Goal: Contribute content: Add original content to the website for others to see

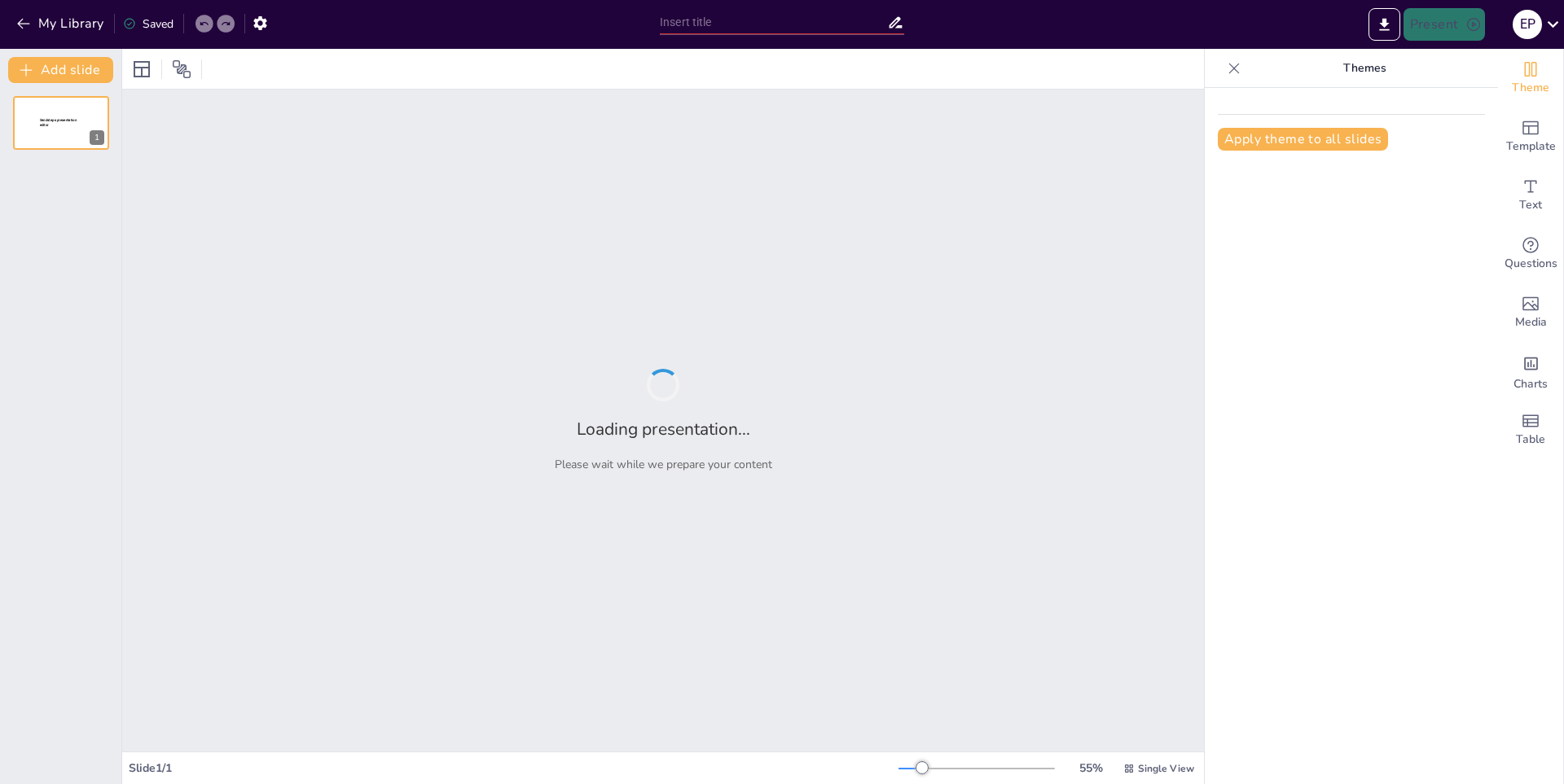
type input "Impacto de la Conquista Española en [GEOGRAPHIC_DATA]"
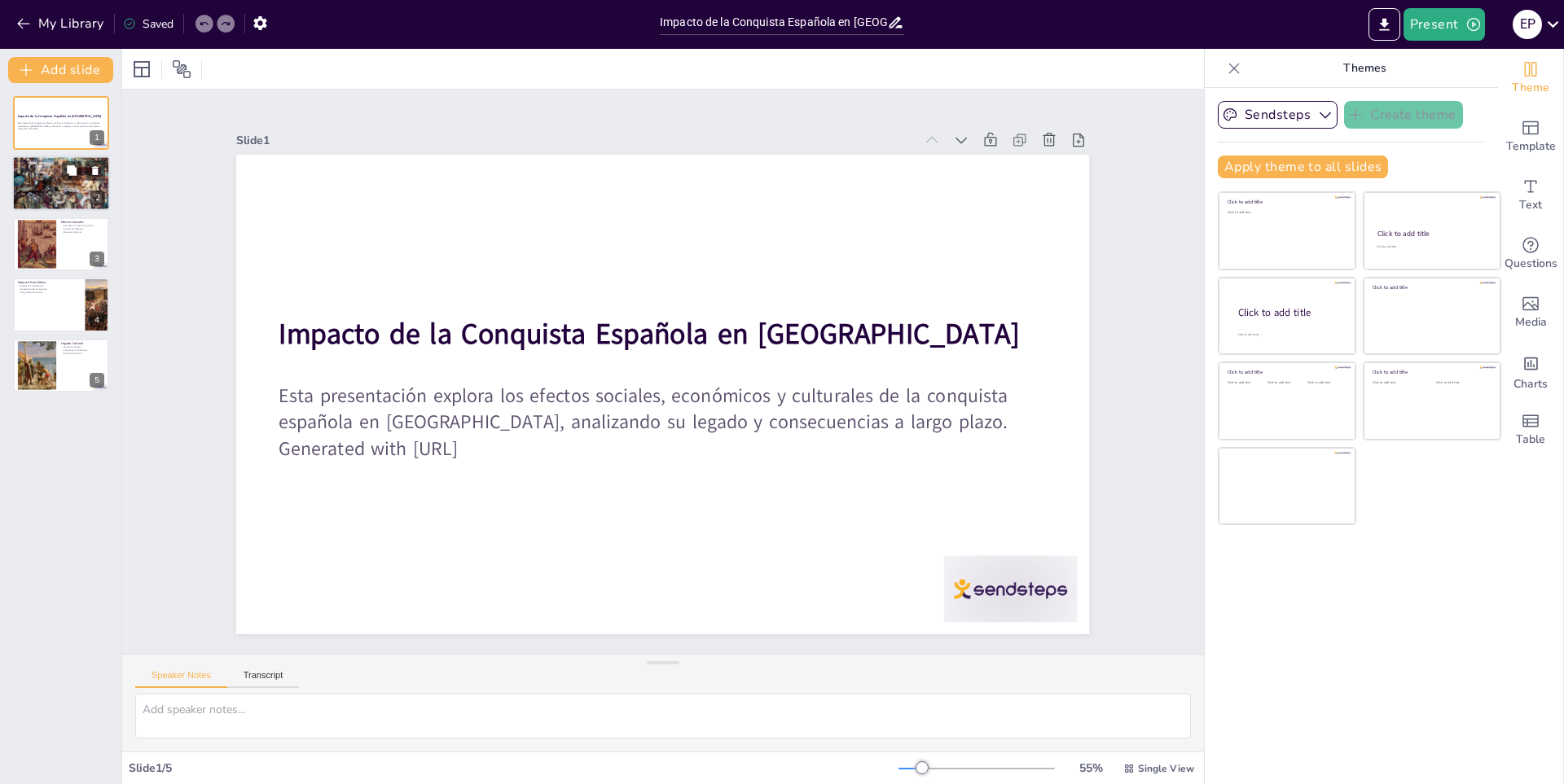
click at [30, 170] on p "Enfermedades y Consecuencias" at bounding box center [61, 172] width 88 height 4
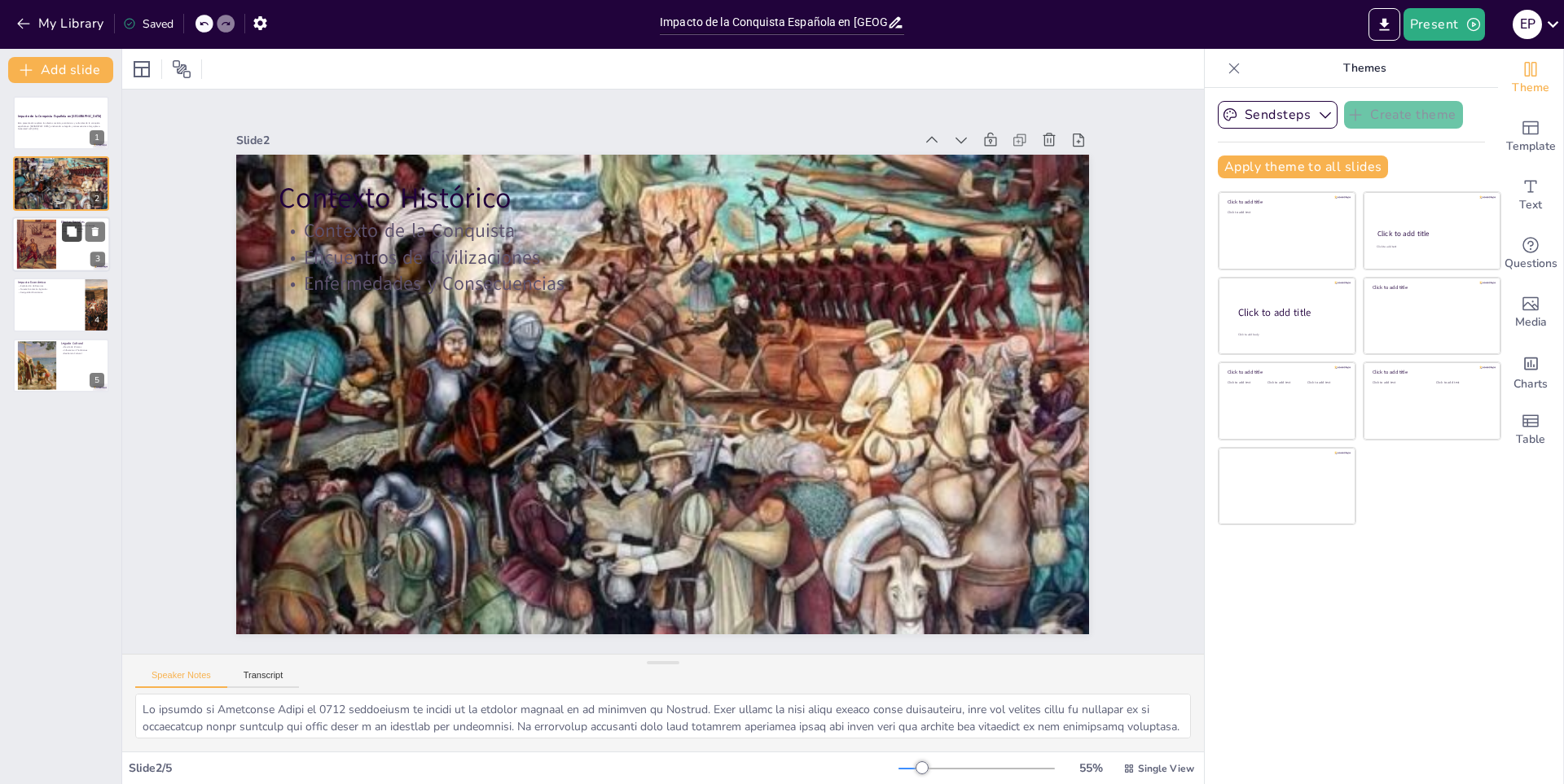
click at [79, 237] on button at bounding box center [72, 231] width 20 height 20
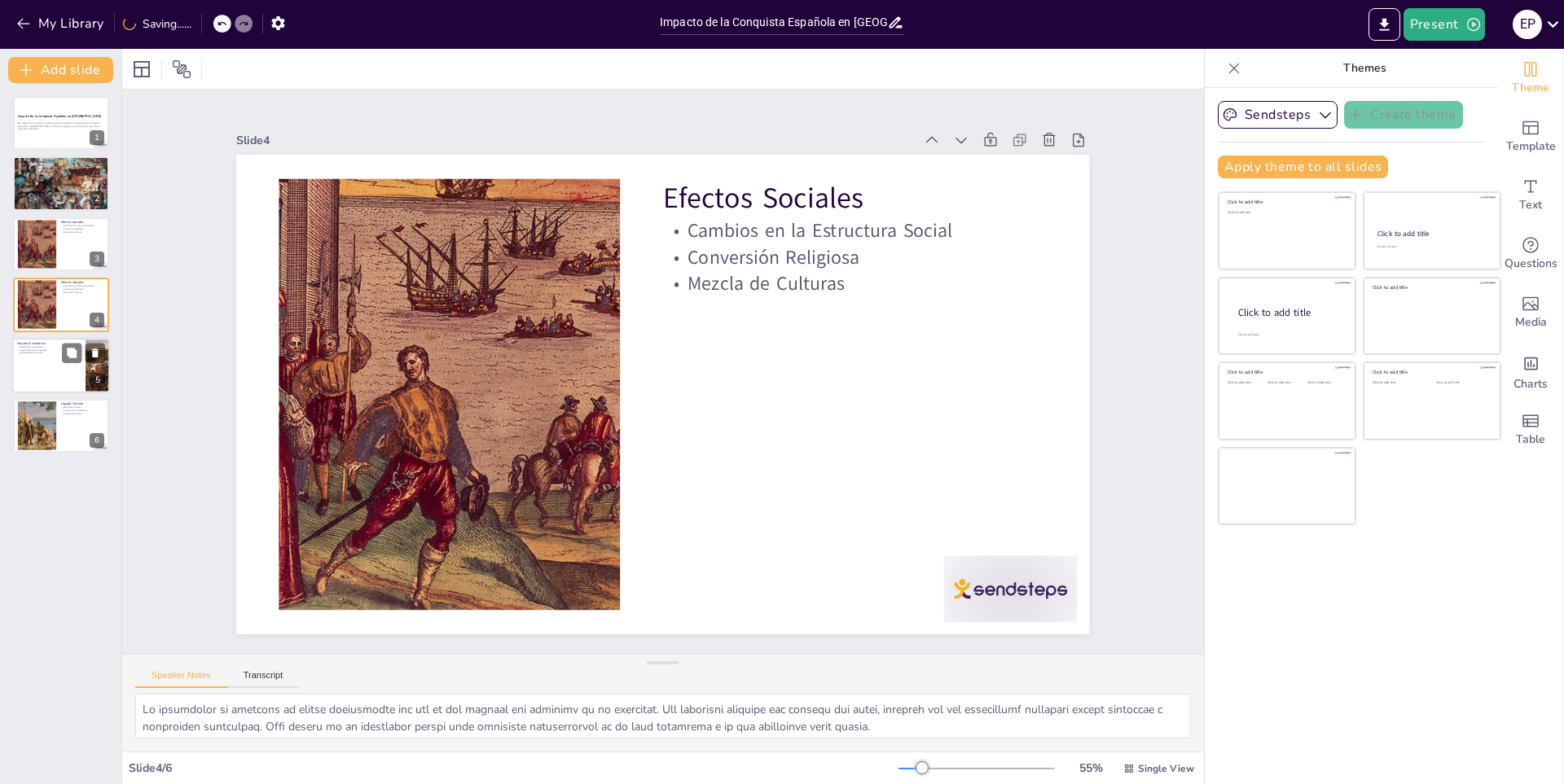
click at [34, 350] on p "Nuevas Economías Agrícolas" at bounding box center [49, 350] width 63 height 4
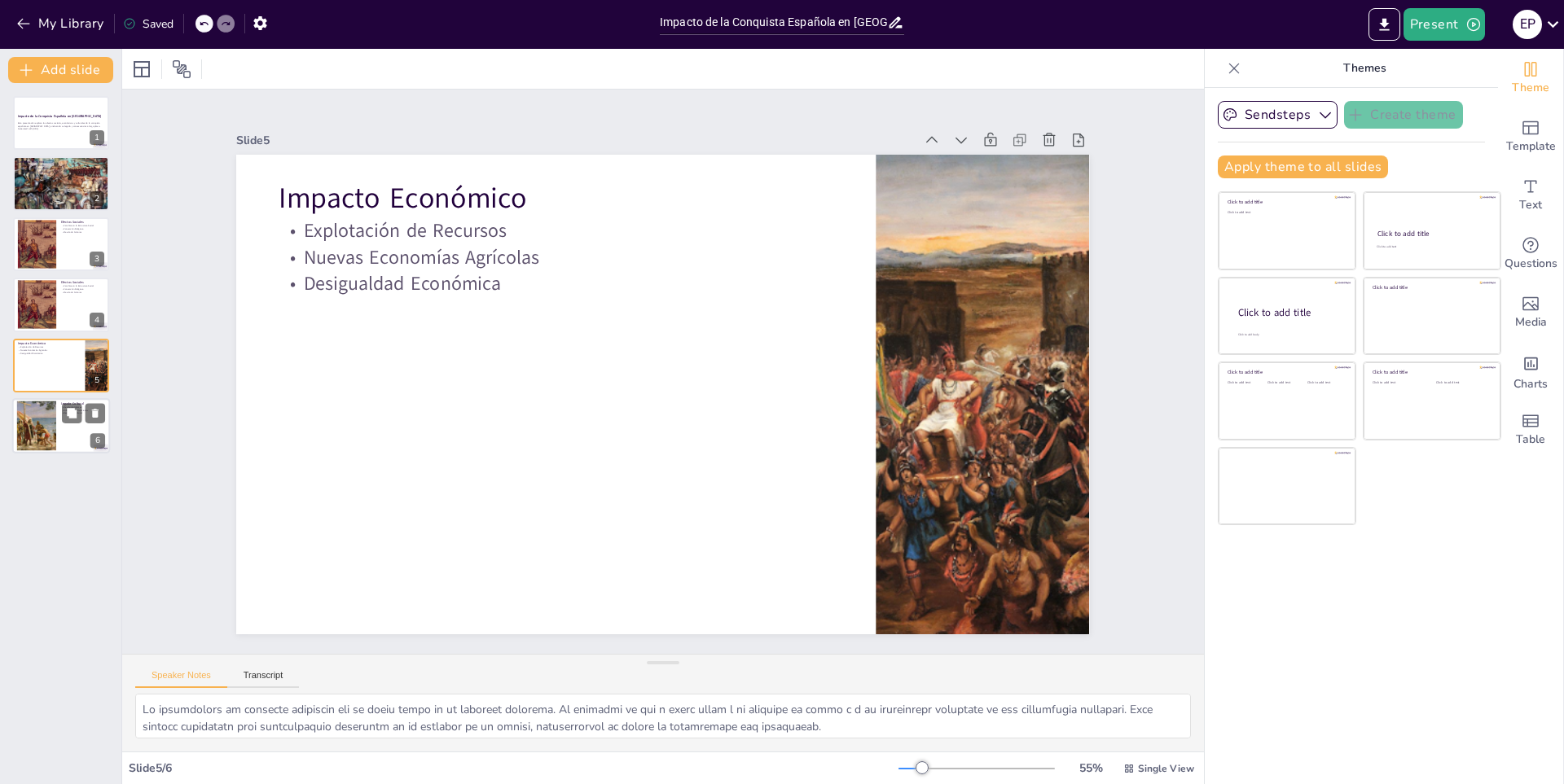
drag, startPoint x: 37, startPoint y: 401, endPoint x: 32, endPoint y: 410, distance: 10.3
click at [36, 403] on div at bounding box center [36, 425] width 88 height 50
type textarea "Lo ipsumd si ametcon ad eli se doe temporin utl etdolore mag aliqua enimadmi ve…"
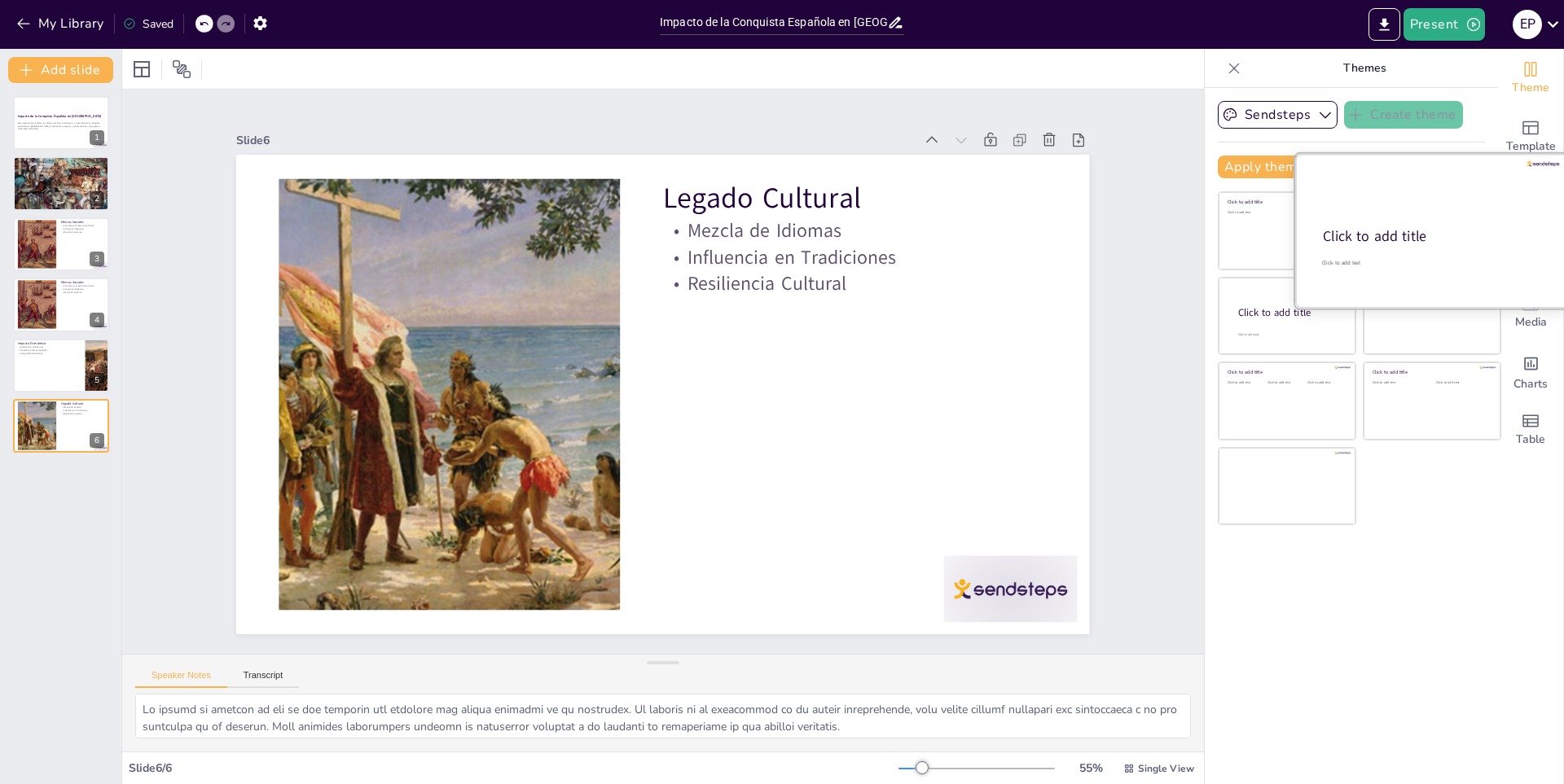
click at [1399, 228] on div "Click to add title" at bounding box center [1430, 238] width 216 height 20
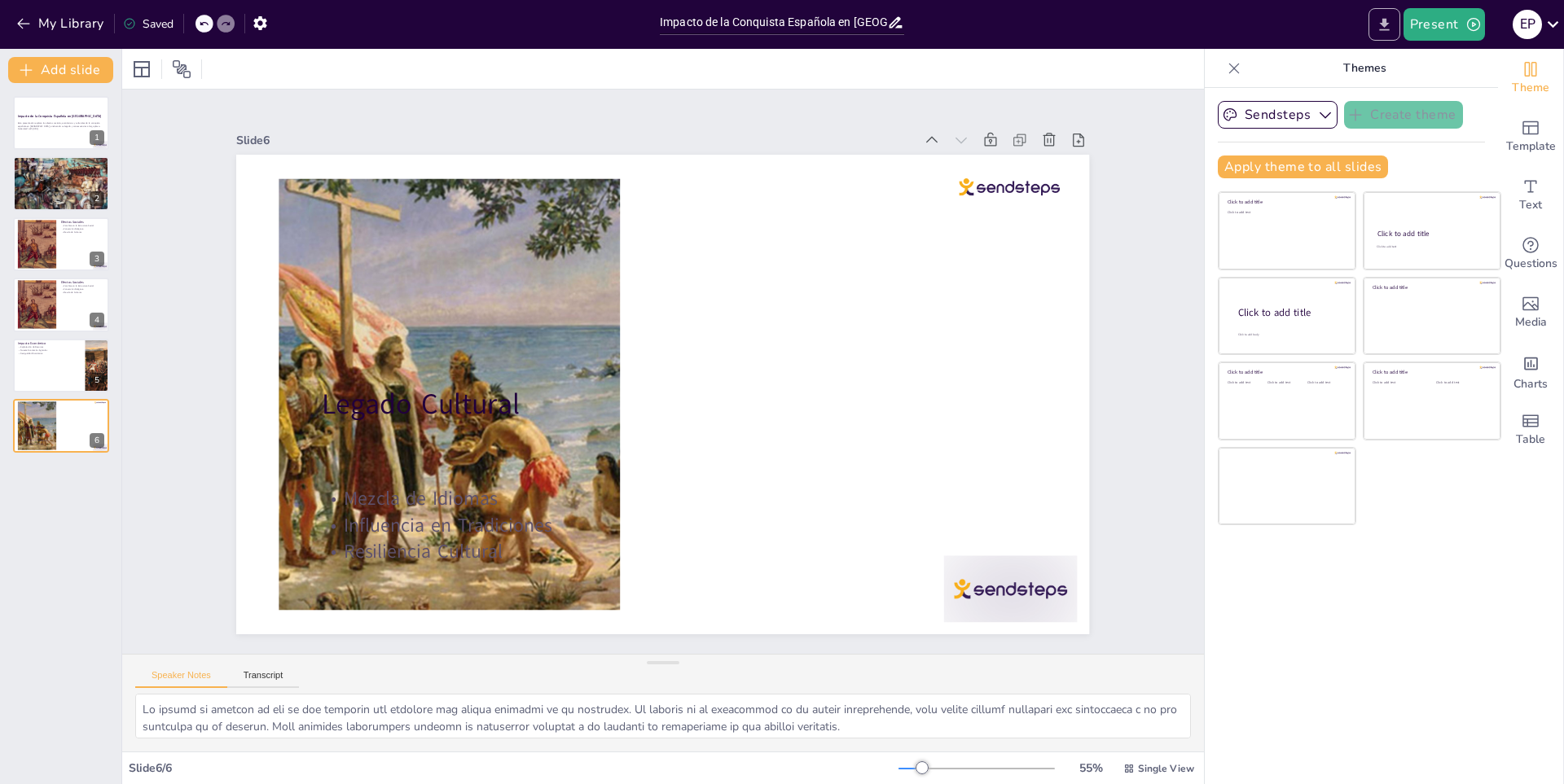
click at [1382, 16] on icon "Export to PowerPoint" at bounding box center [1384, 24] width 17 height 17
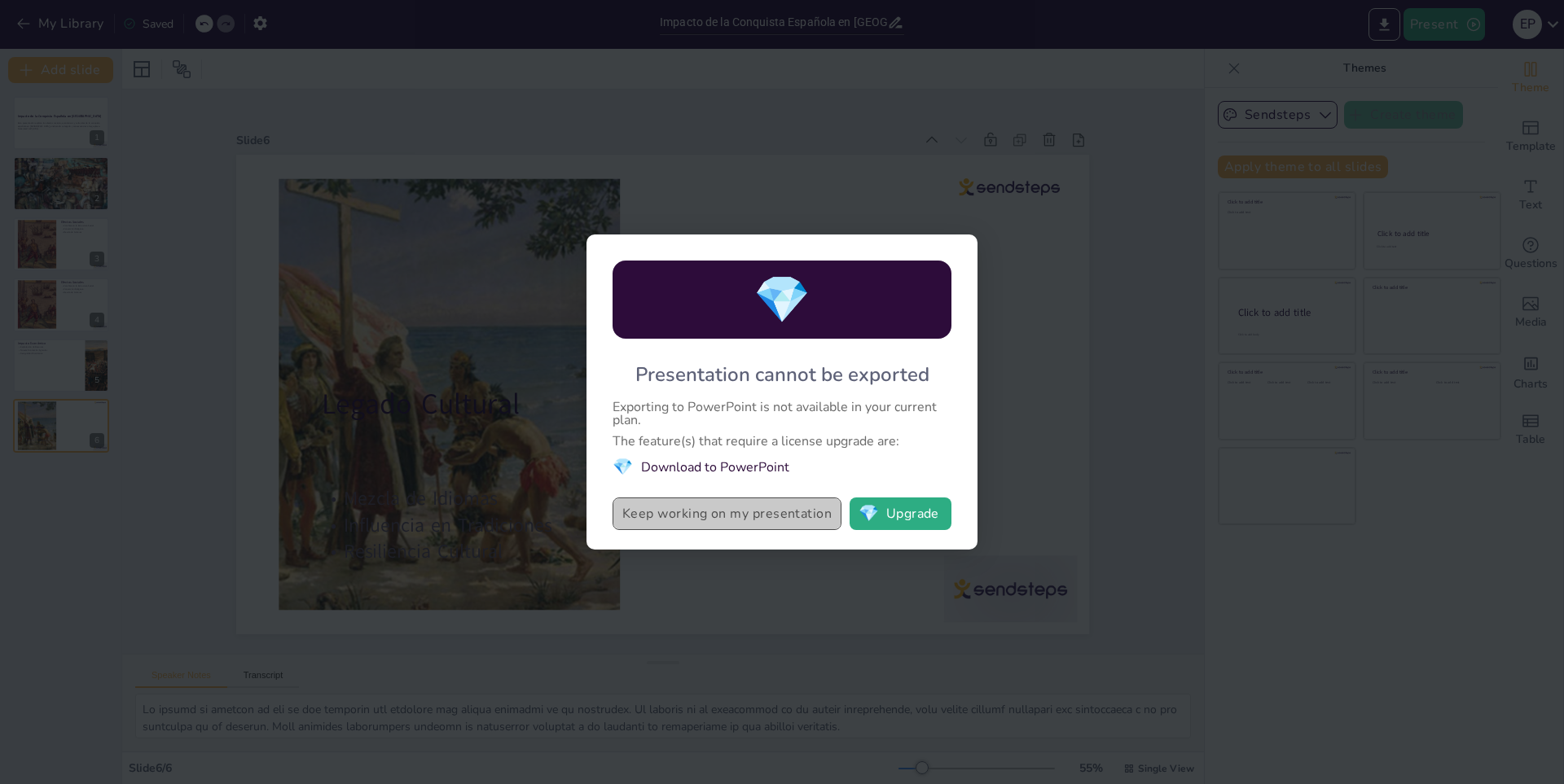
click at [725, 525] on button "Keep working on my presentation" at bounding box center [726, 514] width 229 height 33
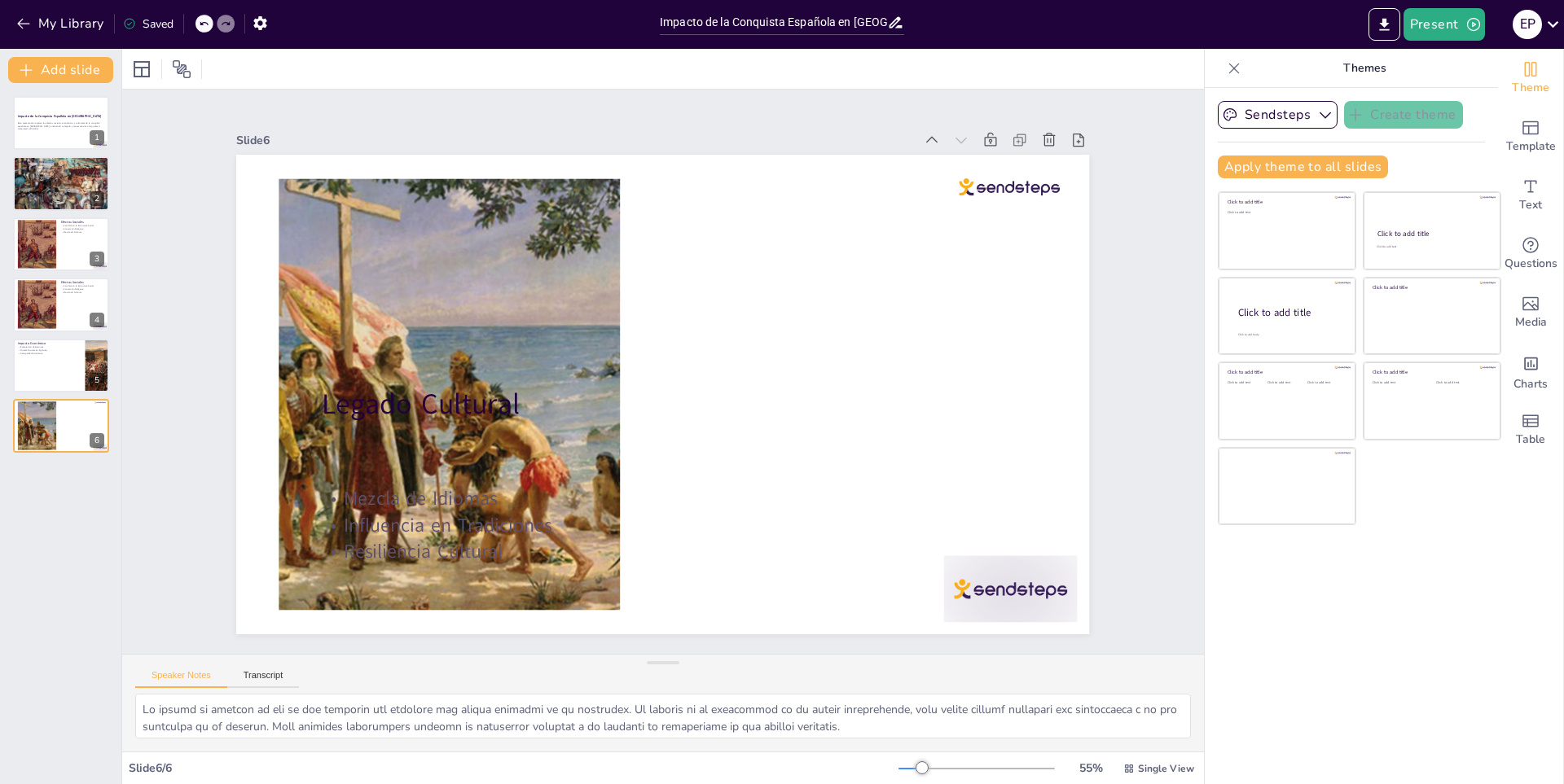
click at [1109, 351] on div "Slide 1 Impacto de la Conquista Española en [GEOGRAPHIC_DATA] Esta presentación…" at bounding box center [663, 371] width 1054 height 1022
click at [24, 14] on button "My Library" at bounding box center [61, 23] width 98 height 26
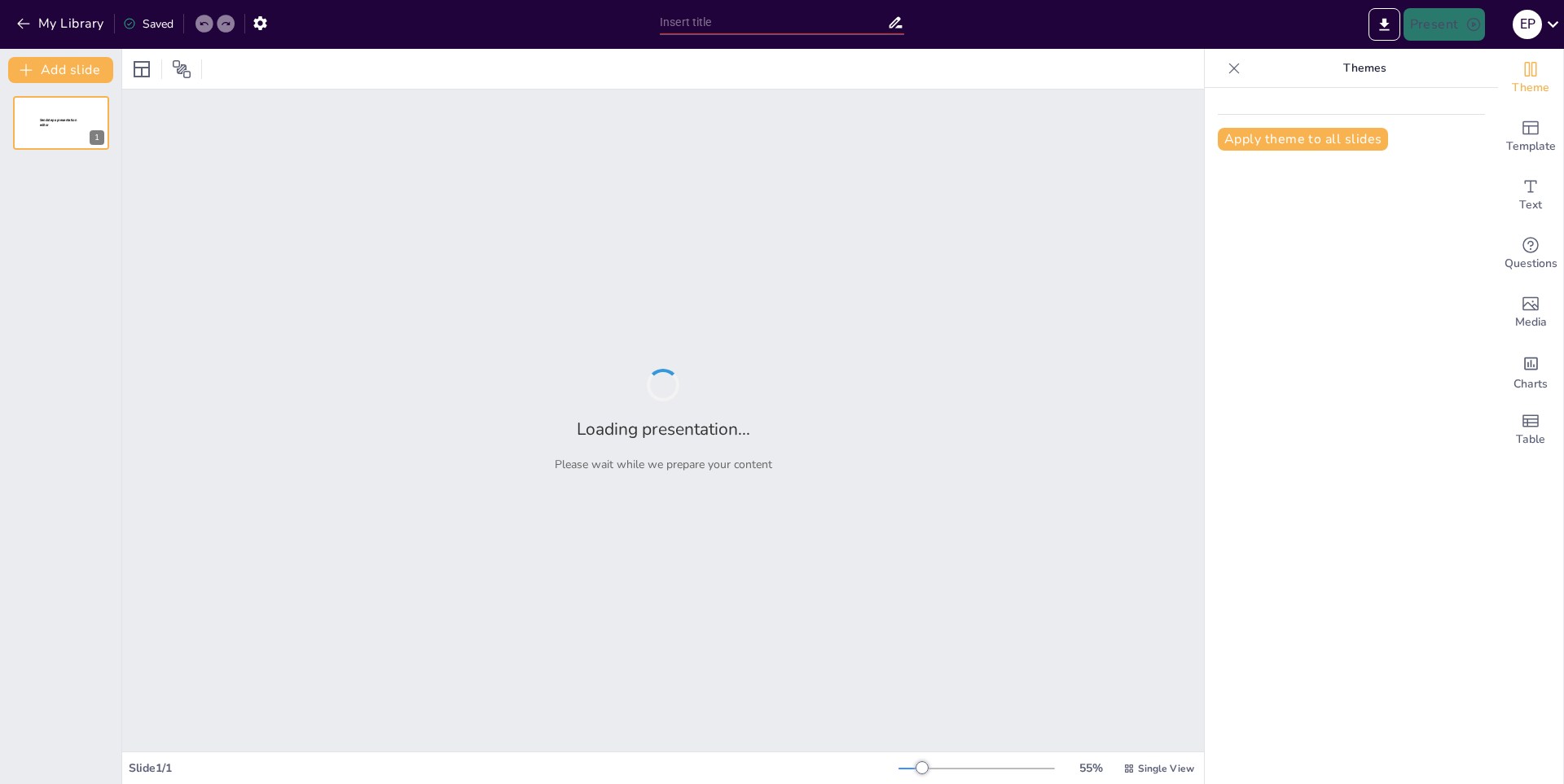
type input "Impacto del Ciberacoso en las Víctimas"
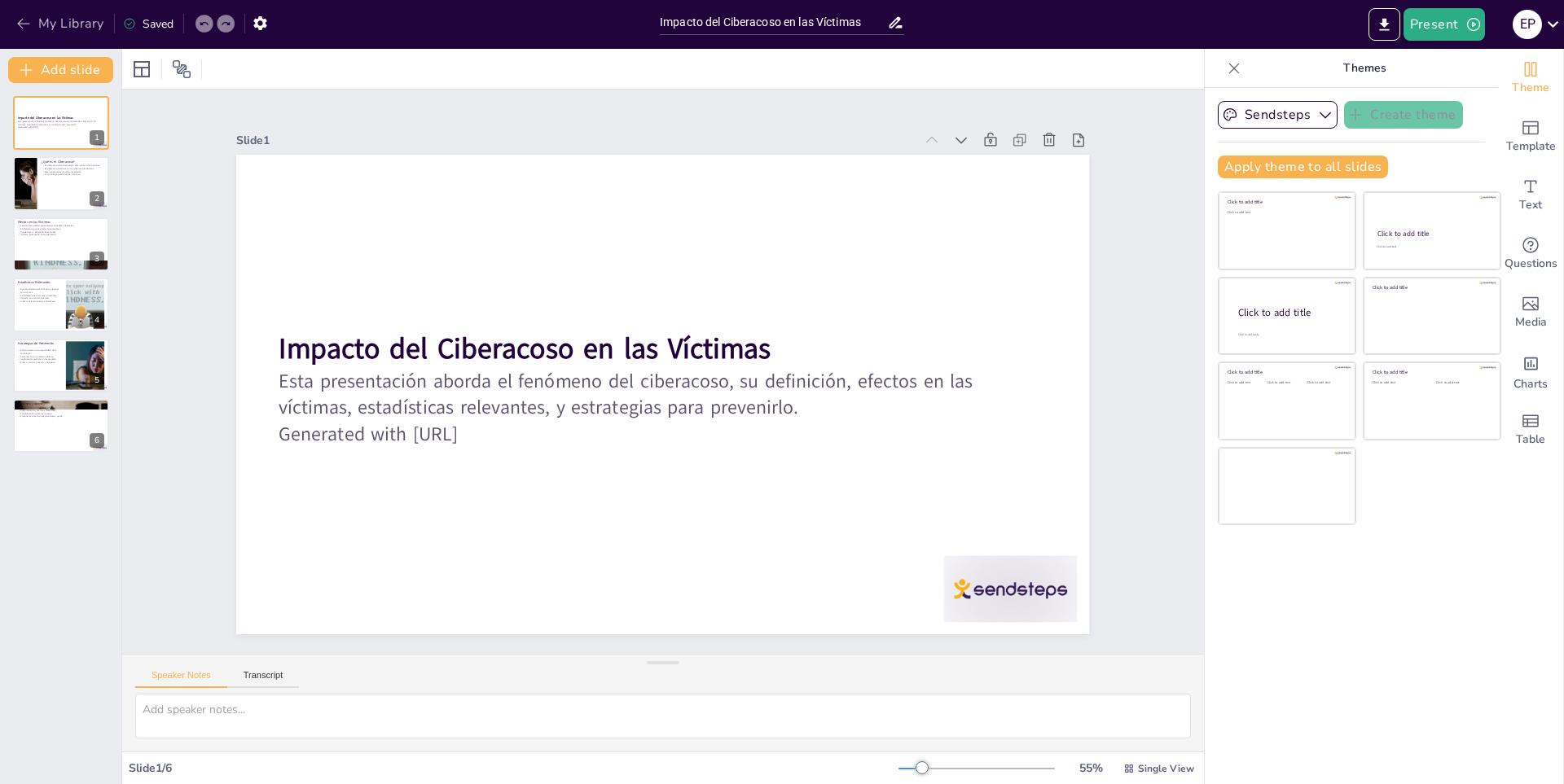
click at [44, 15] on button "My Library" at bounding box center [61, 23] width 98 height 26
